Goal: Information Seeking & Learning: Learn about a topic

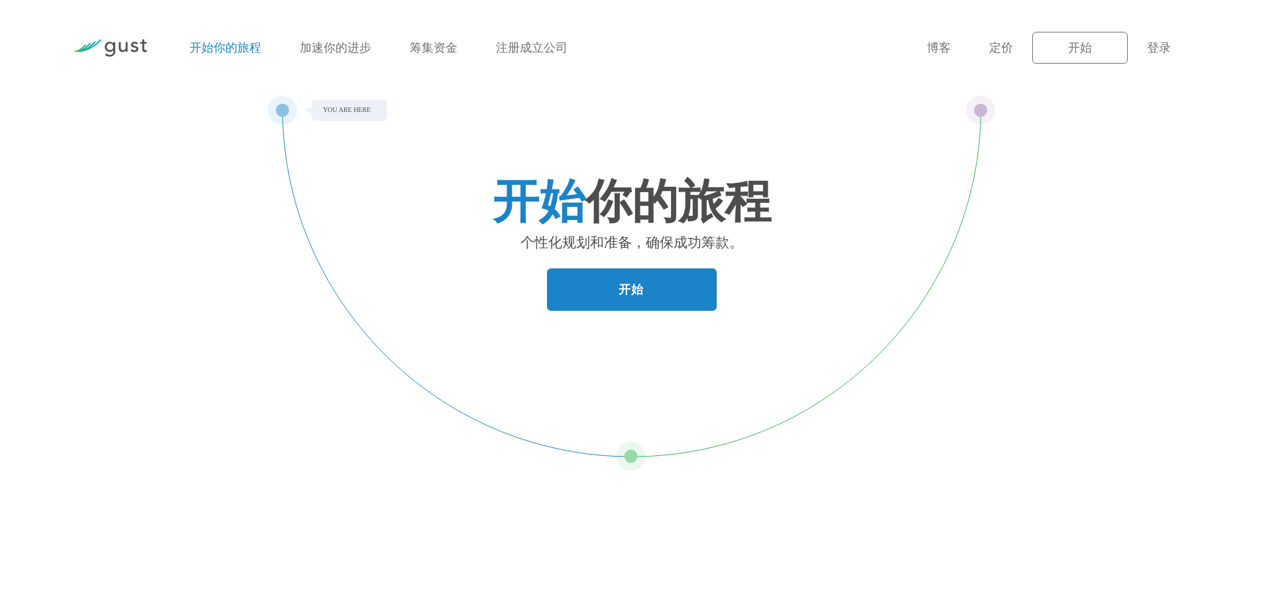
click at [625, 51] on ul "开始你的旅程 加速你的进步 筹集资金 注册成立公司" at bounding box center [548, 48] width 717 height 18
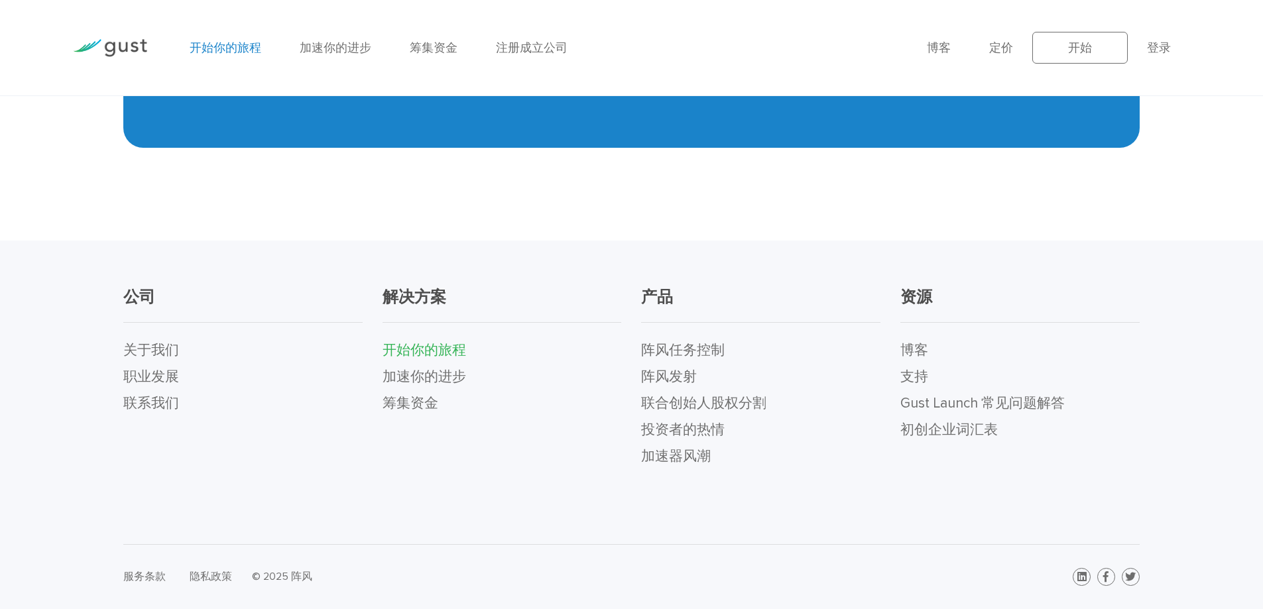
scroll to position [3014, 0]
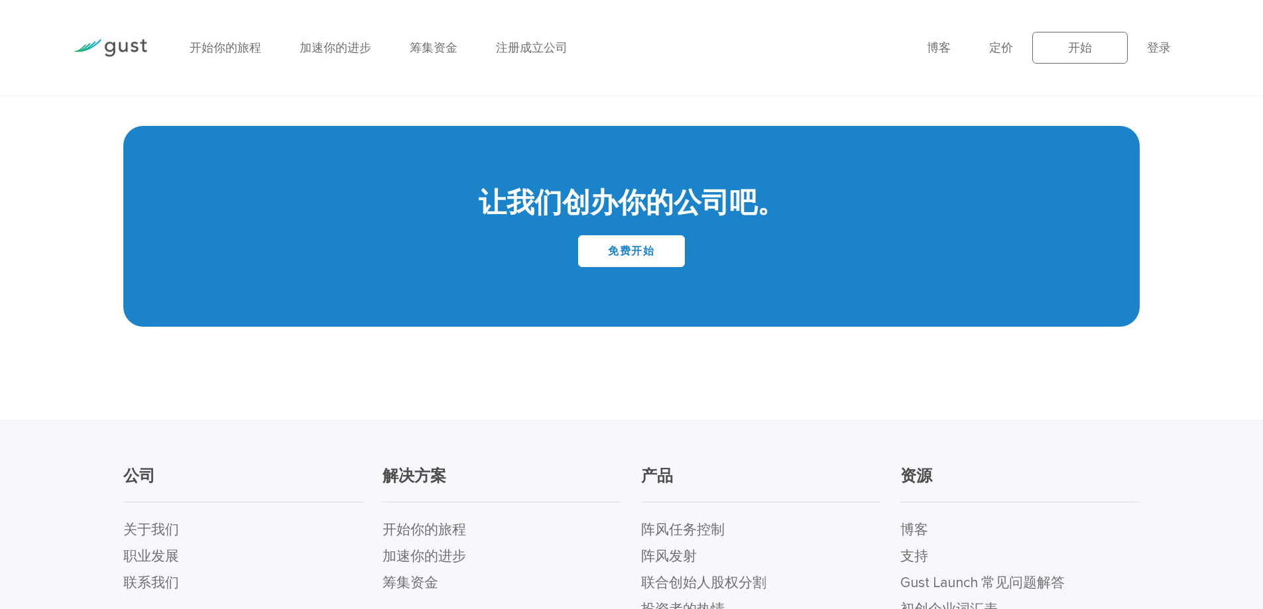
scroll to position [5660, 0]
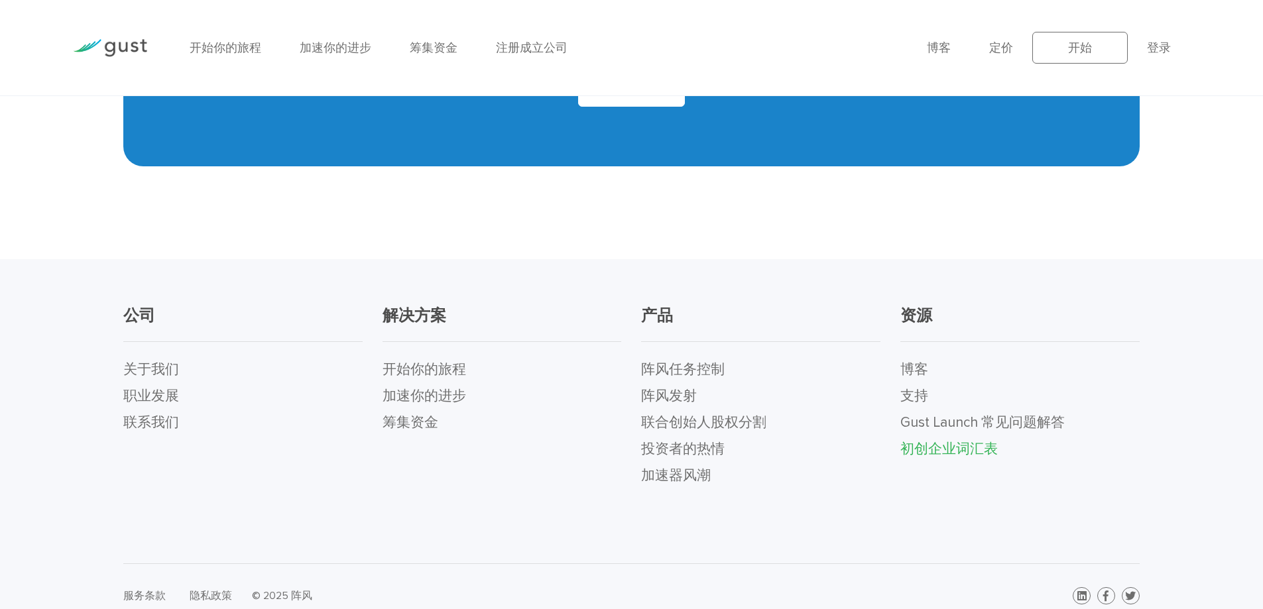
click at [964, 441] on font "初创企业词汇表" at bounding box center [948, 449] width 97 height 17
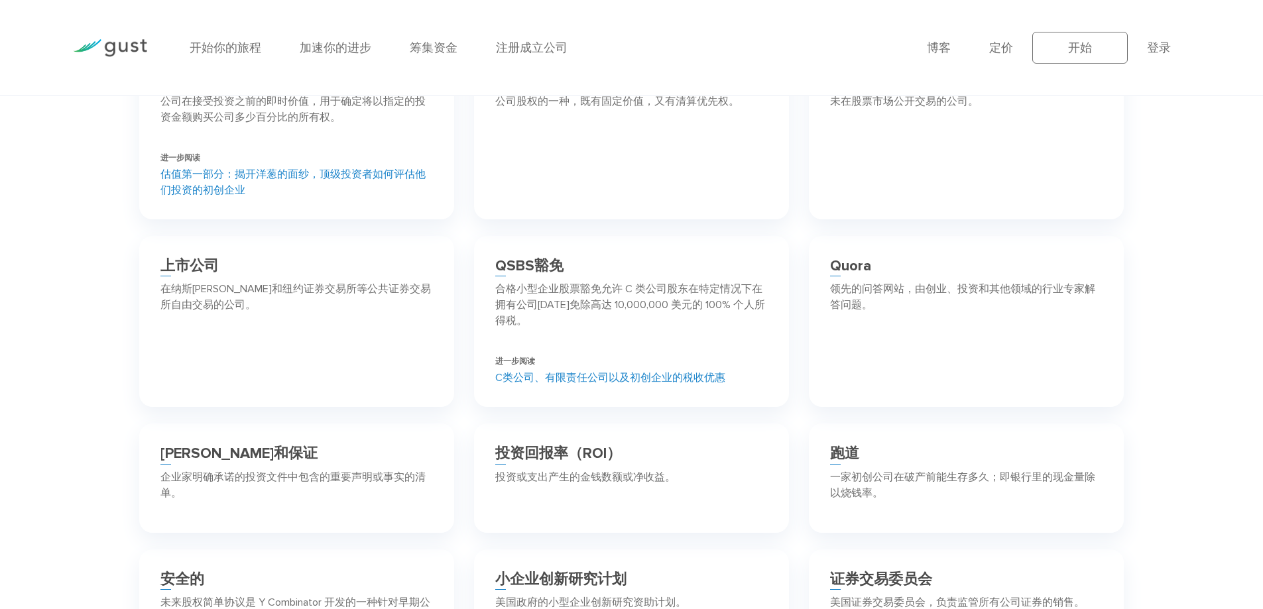
scroll to position [5567, 0]
